Goal: Task Accomplishment & Management: Complete application form

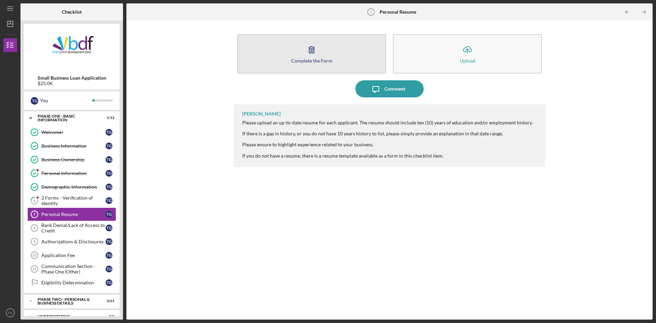
click at [346, 64] on button "Complete the Form Form" at bounding box center [311, 53] width 149 height 39
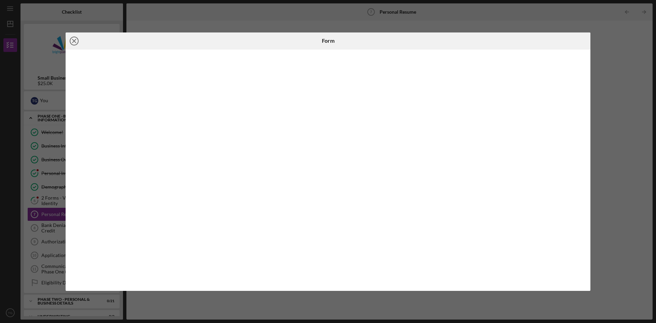
click at [74, 43] on icon "Icon/Close" at bounding box center [74, 40] width 17 height 17
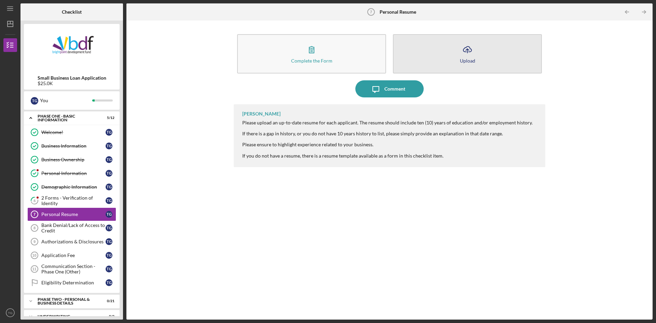
click at [448, 56] on button "Icon/Upload Upload" at bounding box center [467, 53] width 149 height 39
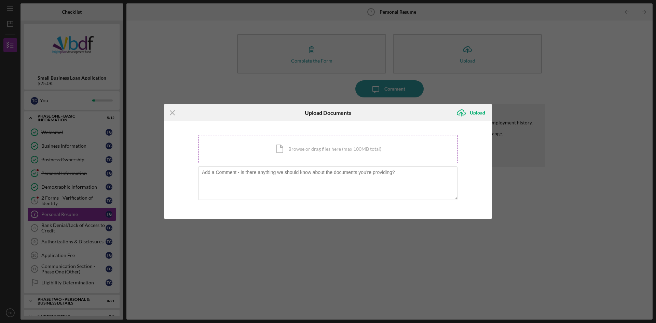
click at [339, 147] on div "Icon/Document Browse or drag files here (max 100MB total) Tap to choose files o…" at bounding box center [328, 149] width 260 height 28
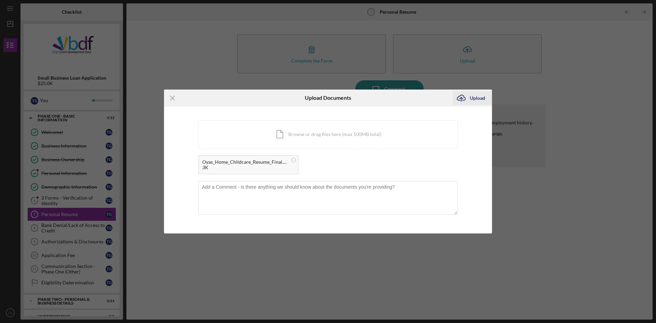
click at [478, 98] on div "Upload" at bounding box center [477, 98] width 15 height 14
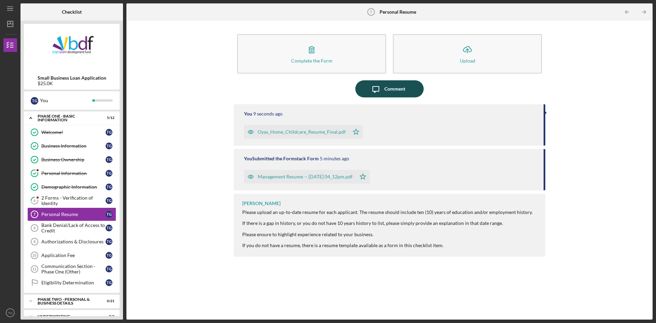
click at [391, 82] on div "Comment" at bounding box center [395, 88] width 21 height 17
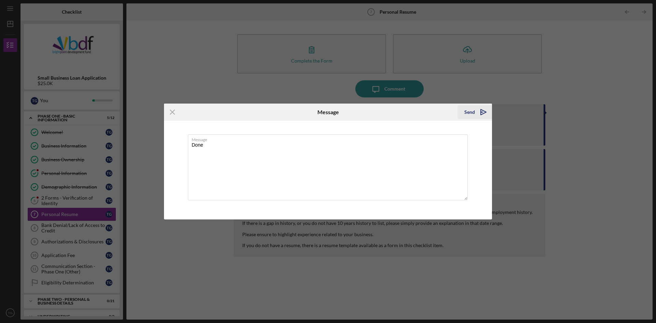
type textarea "Done"
click at [472, 111] on div "Send" at bounding box center [470, 112] width 11 height 14
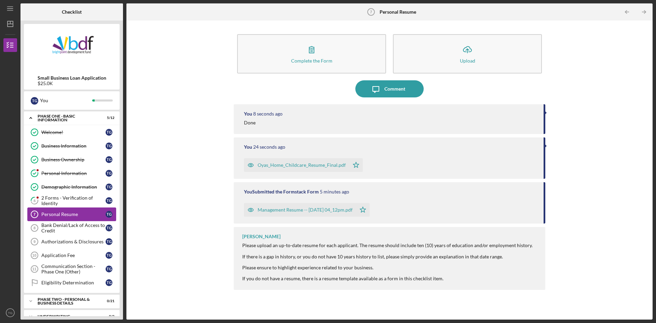
click at [73, 213] on div "Personal Resume" at bounding box center [73, 214] width 64 height 5
click at [73, 229] on div "Bank Denial/Lack of Access to Credit" at bounding box center [73, 228] width 64 height 11
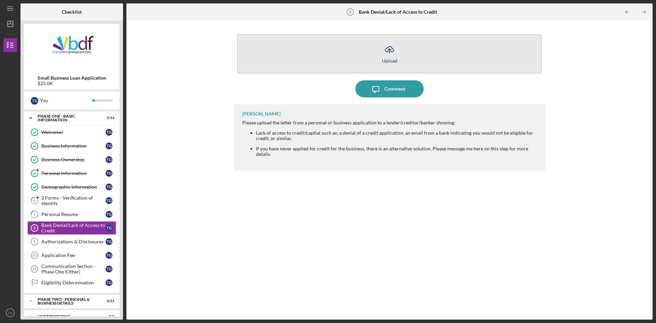
click at [387, 53] on icon "Icon/Upload" at bounding box center [389, 49] width 17 height 17
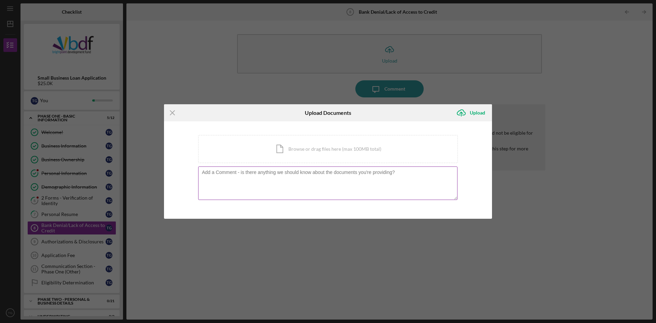
click at [331, 175] on textarea at bounding box center [327, 182] width 259 height 33
click at [335, 135] on div "Icon/Document Browse or drag files here (max 100MB total) Tap to choose files o…" at bounding box center [328, 149] width 260 height 28
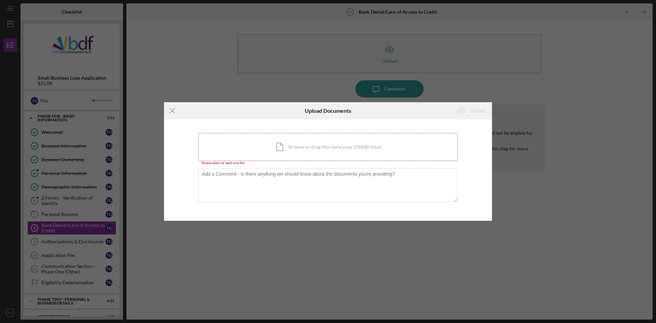
click at [349, 149] on div "Icon/Document Browse or drag files here (max 100MB total) Tap to choose files o…" at bounding box center [328, 147] width 260 height 28
click at [312, 145] on div "Icon/Document Browse or drag files here (max 100MB total) Tap to choose files o…" at bounding box center [328, 147] width 260 height 28
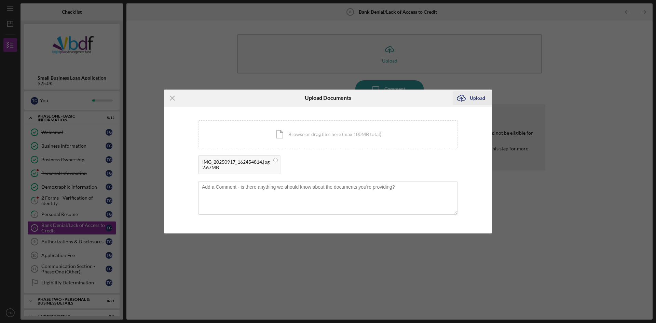
click at [479, 96] on div "Upload" at bounding box center [477, 98] width 15 height 14
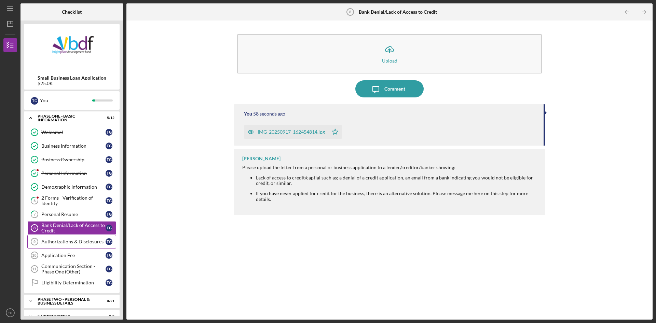
click at [67, 241] on div "Authorizations & Disclosures" at bounding box center [73, 241] width 64 height 5
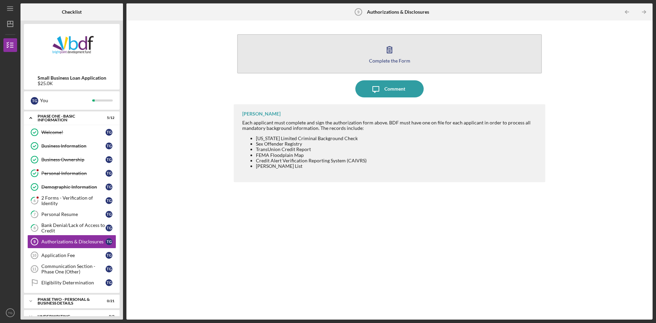
click at [394, 63] on button "Complete the Form Form" at bounding box center [389, 53] width 305 height 39
click at [393, 57] on icon "button" at bounding box center [389, 49] width 17 height 17
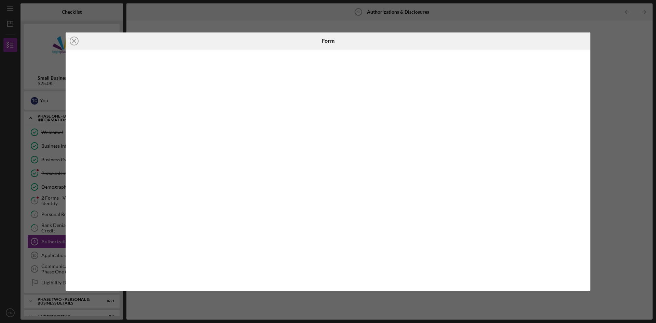
click at [620, 222] on div "Icon/Close Form" at bounding box center [328, 161] width 656 height 323
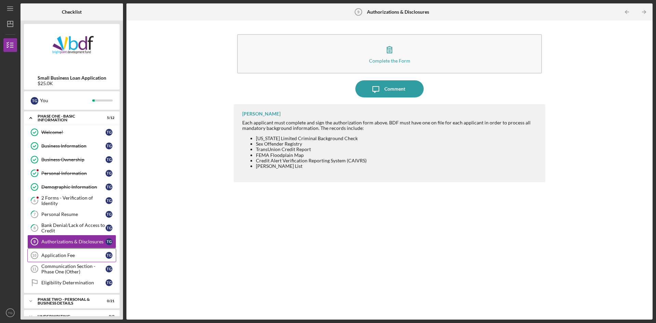
click at [70, 256] on div "Application Fee" at bounding box center [73, 255] width 64 height 5
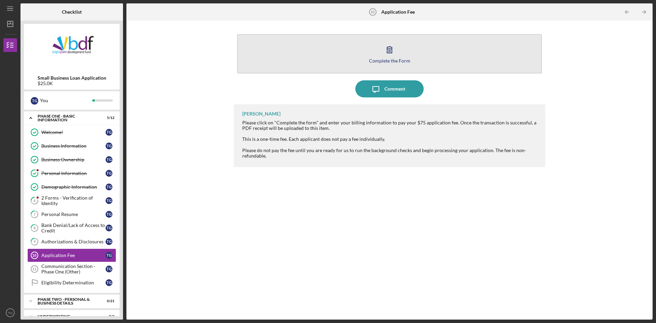
click at [407, 54] on button "Complete the Form Form" at bounding box center [389, 53] width 305 height 39
click at [404, 58] on div "Complete the Form" at bounding box center [389, 60] width 41 height 5
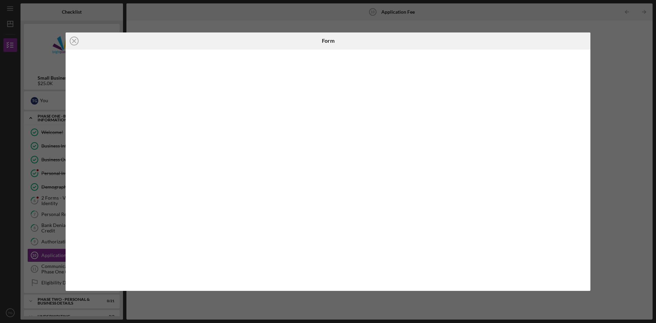
drag, startPoint x: 656, startPoint y: 109, endPoint x: 656, endPoint y: 254, distance: 145.3
click at [656, 254] on div "Icon/Close Form" at bounding box center [328, 161] width 656 height 323
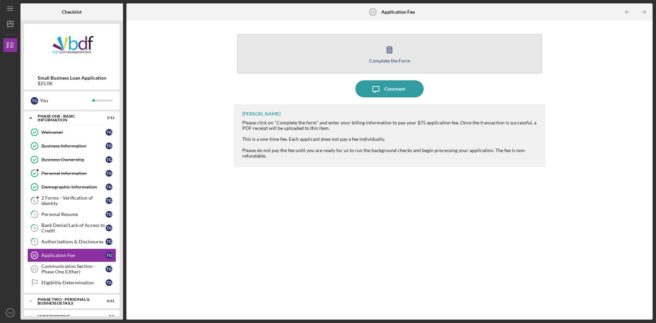
click at [381, 59] on div "Complete the Form" at bounding box center [389, 60] width 41 height 5
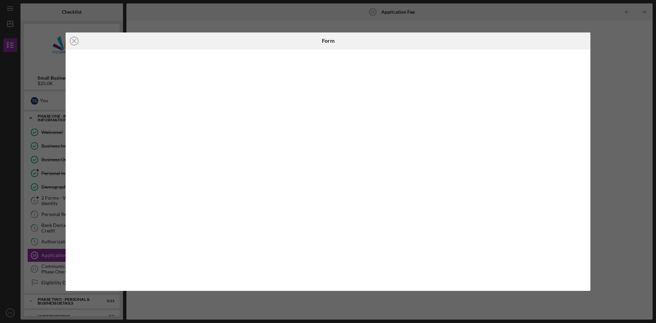
click at [592, 23] on div "Icon/Close Form" at bounding box center [328, 161] width 656 height 323
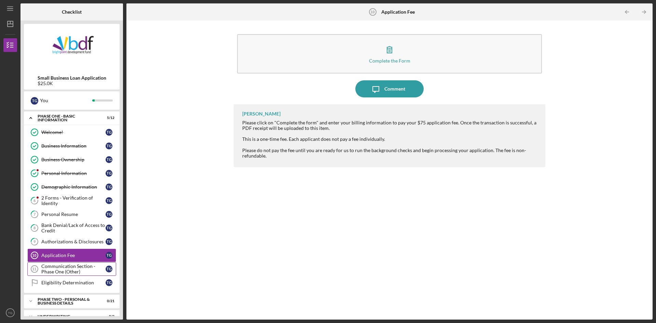
click at [91, 268] on div "Communication Section - Phase One (Other)" at bounding box center [73, 269] width 64 height 11
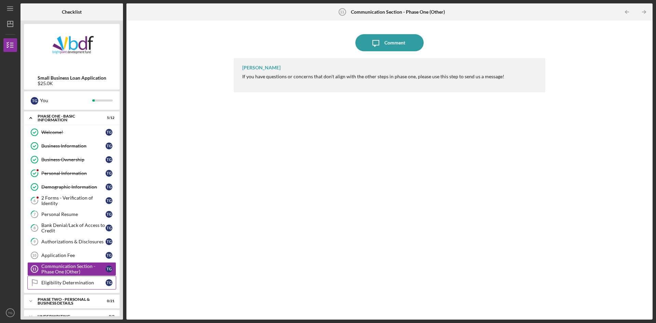
click at [96, 283] on div "Eligibility Determination" at bounding box center [73, 282] width 64 height 5
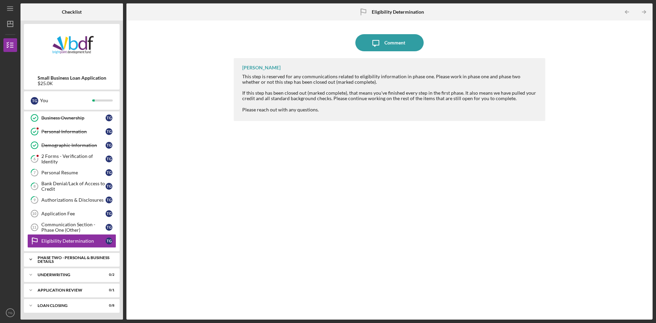
scroll to position [42, 0]
click at [75, 275] on div "Underwriting" at bounding box center [74, 275] width 73 height 4
click at [89, 261] on div "PHASE TWO - PERSONAL & BUSINESS DETAILS" at bounding box center [74, 260] width 73 height 8
click at [87, 311] on div "Personal Financial Statement (SBA Form 413 - PFS)" at bounding box center [73, 314] width 64 height 11
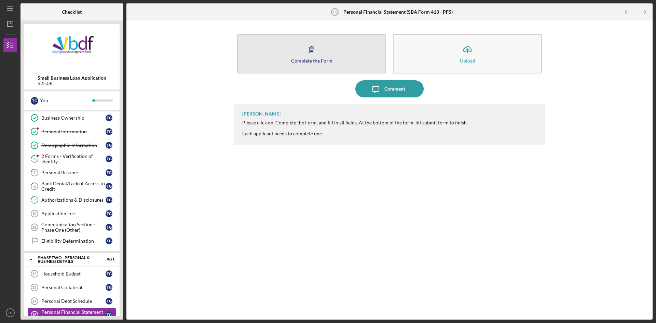
click at [297, 61] on div "Complete the Form" at bounding box center [311, 60] width 41 height 5
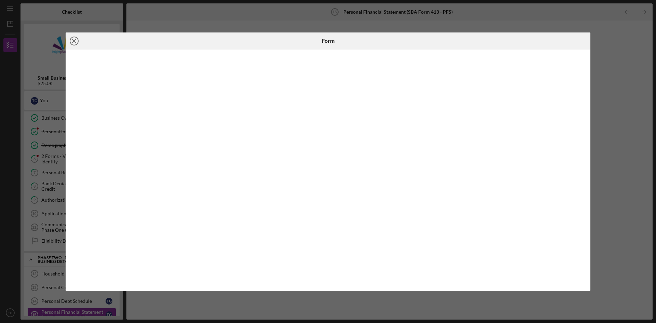
click at [67, 42] on icon "Icon/Close" at bounding box center [74, 40] width 17 height 17
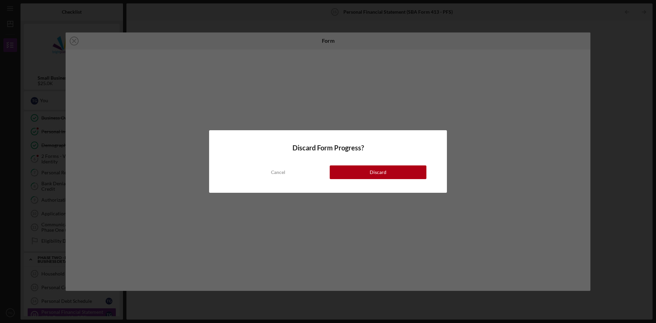
click at [379, 162] on div "Cancel Discard" at bounding box center [328, 165] width 197 height 27
click at [370, 177] on div "Discard" at bounding box center [378, 172] width 17 height 14
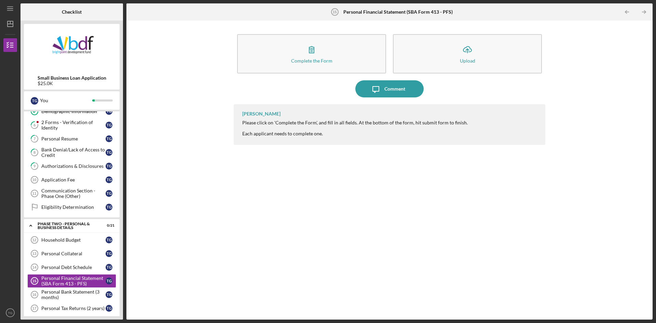
scroll to position [73, 0]
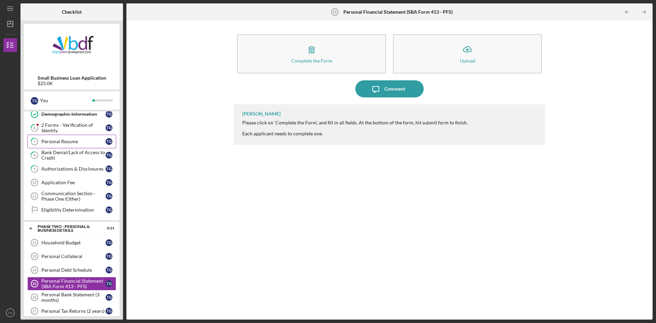
click at [99, 141] on div "Personal Resume" at bounding box center [73, 141] width 64 height 5
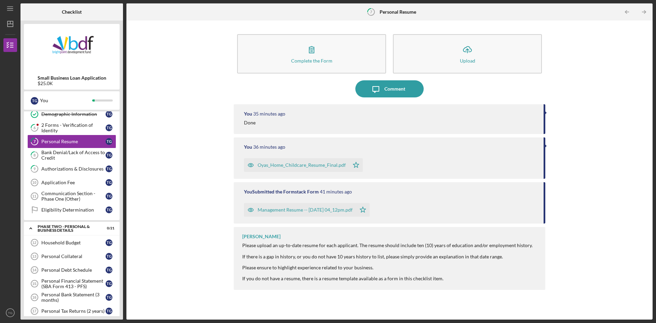
click at [289, 143] on div "You 36 minutes ago Oyas_Home_Childcare_Resume_Final.pdf Icon/Star" at bounding box center [390, 157] width 312 height 41
click at [76, 127] on div "2 Forms - Verification of Identity" at bounding box center [73, 127] width 64 height 11
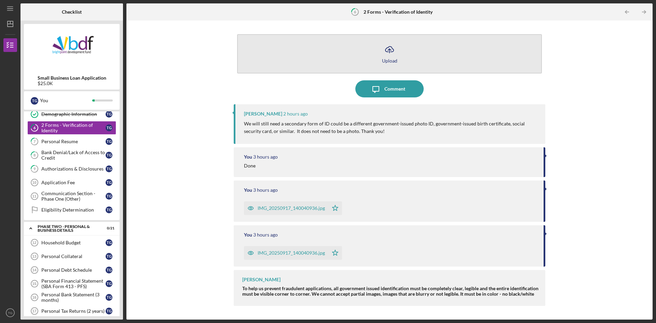
click at [382, 66] on button "Icon/Upload Upload" at bounding box center [389, 53] width 305 height 39
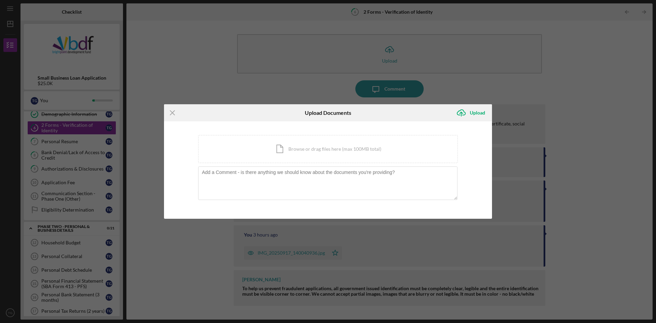
click at [304, 50] on div "Icon/Menu Close Upload Documents Icon/Upload Upload You're uploading documents …" at bounding box center [328, 161] width 656 height 323
click at [172, 114] on icon "Icon/Menu Close" at bounding box center [172, 112] width 17 height 17
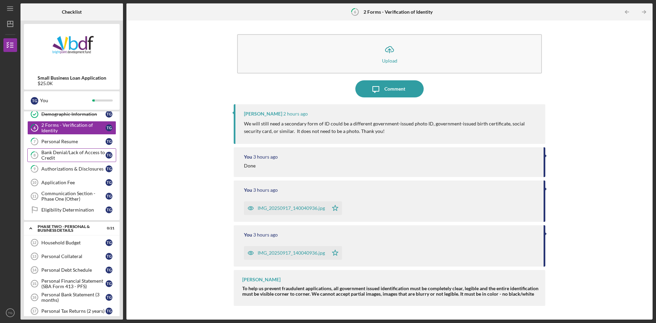
click at [84, 156] on div "Bank Denial/Lack of Access to Credit" at bounding box center [73, 155] width 64 height 11
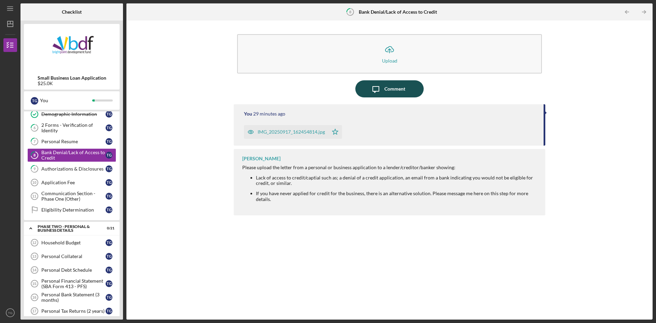
click at [397, 84] on div "Comment" at bounding box center [395, 88] width 21 height 17
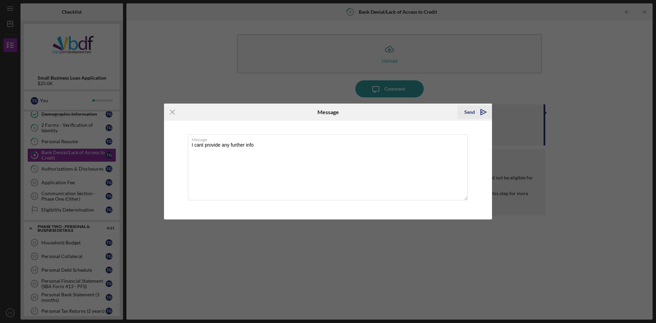
type textarea "I cant provide any further info"
click at [480, 110] on icon "Icon/icon-invite-send" at bounding box center [483, 112] width 17 height 17
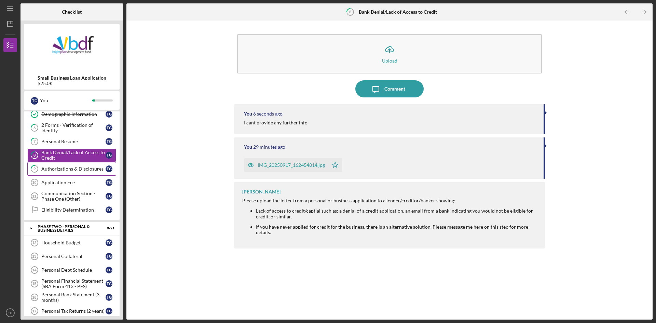
click at [73, 170] on div "Authorizations & Disclosures" at bounding box center [73, 168] width 64 height 5
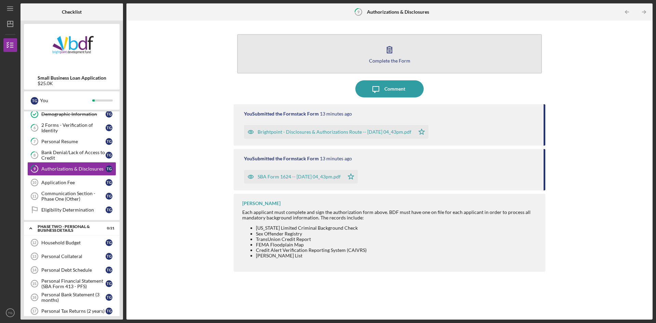
click at [385, 52] on icon "button" at bounding box center [389, 49] width 17 height 17
click at [278, 61] on button "Complete the Form Form" at bounding box center [389, 53] width 305 height 39
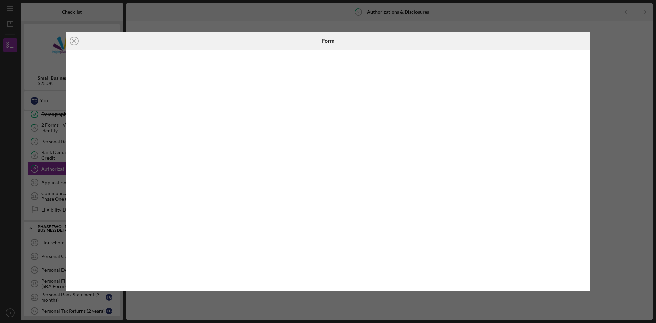
click at [469, 13] on div "Icon/Close Form" at bounding box center [328, 161] width 656 height 323
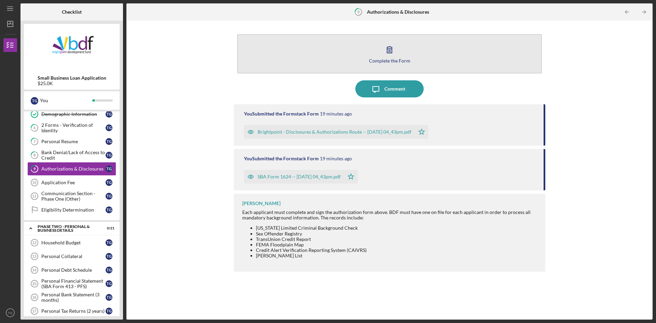
click at [358, 61] on button "Complete the Form Form" at bounding box center [389, 53] width 305 height 39
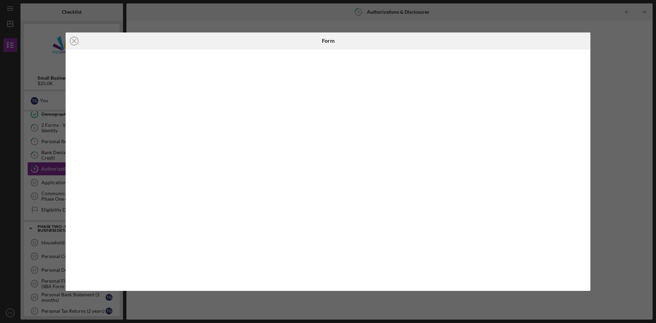
click at [419, 21] on div "Icon/Close Form" at bounding box center [328, 161] width 656 height 323
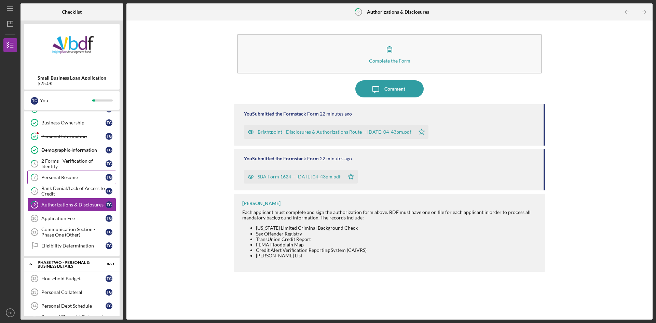
scroll to position [47, 0]
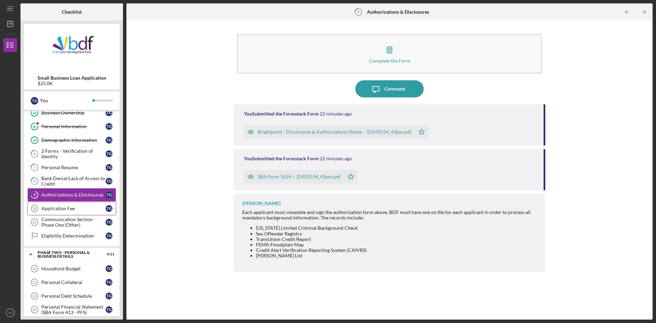
click at [51, 208] on div "Application Fee" at bounding box center [73, 208] width 64 height 5
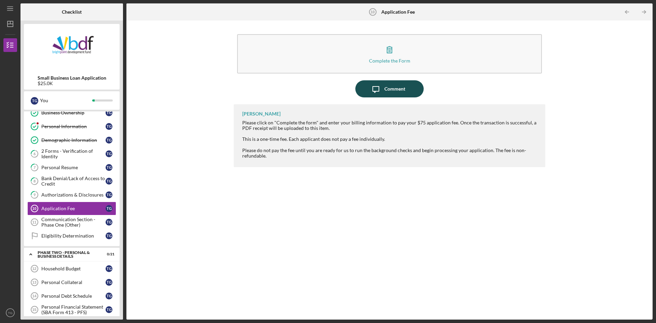
click at [383, 87] on icon "Icon/Message" at bounding box center [375, 88] width 17 height 17
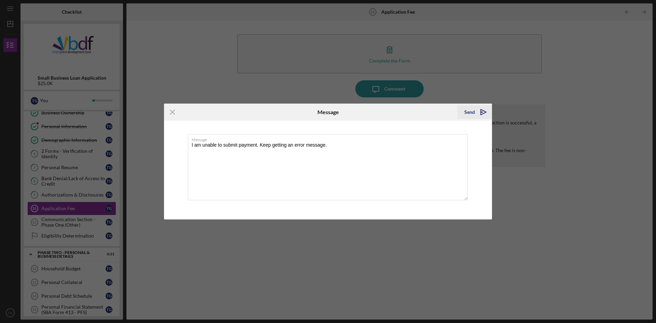
type textarea "I am unable to submit payment. Keep getting an error message."
click at [476, 112] on icon "Icon/icon-invite-send" at bounding box center [483, 112] width 17 height 17
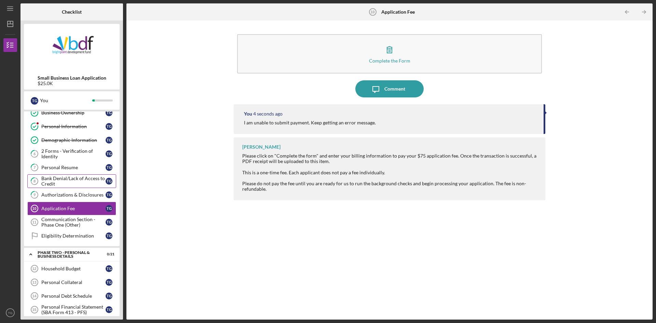
click at [73, 182] on div "Bank Denial/Lack of Access to Credit" at bounding box center [73, 181] width 64 height 11
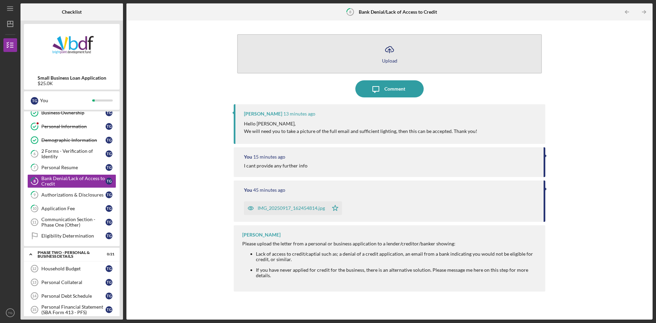
click at [379, 55] on button "Icon/Upload Upload" at bounding box center [389, 53] width 305 height 39
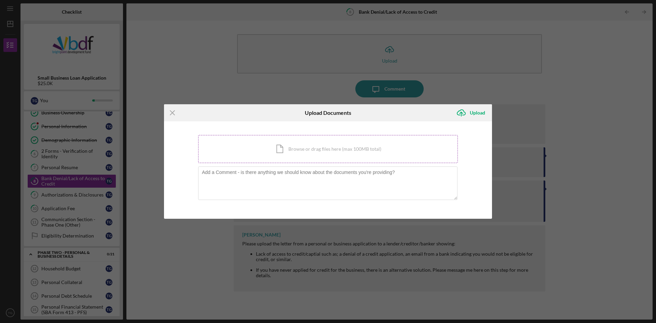
click at [301, 146] on div "Icon/Document Browse or drag files here (max 100MB total) Tap to choose files o…" at bounding box center [328, 149] width 260 height 28
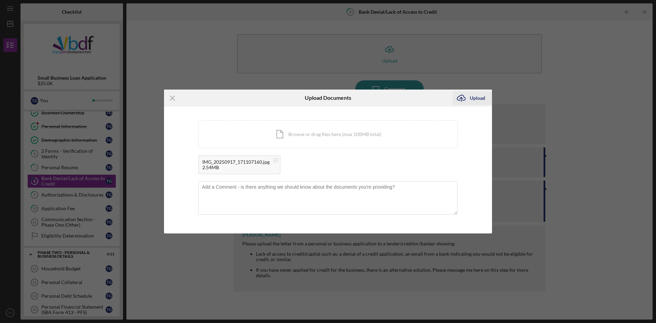
click at [476, 97] on div "Upload" at bounding box center [477, 98] width 15 height 14
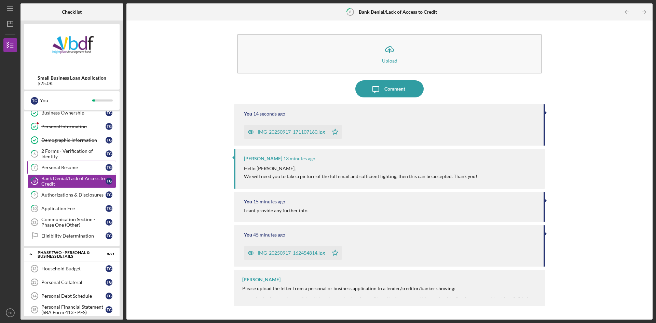
click at [82, 169] on div "Personal Resume" at bounding box center [73, 167] width 64 height 5
